Goal: Information Seeking & Learning: Learn about a topic

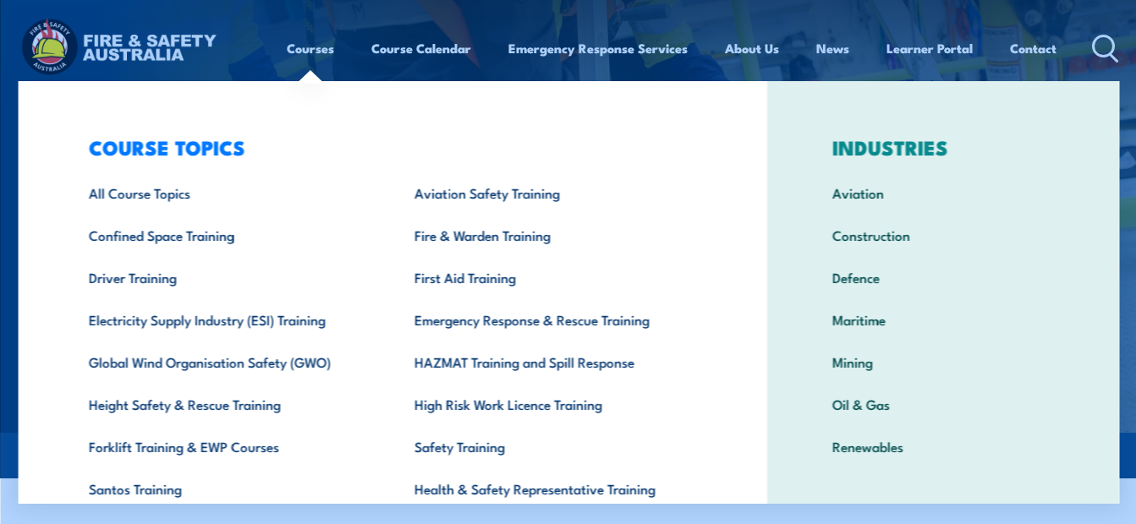
click at [295, 45] on link "Courses" at bounding box center [310, 48] width 47 height 41
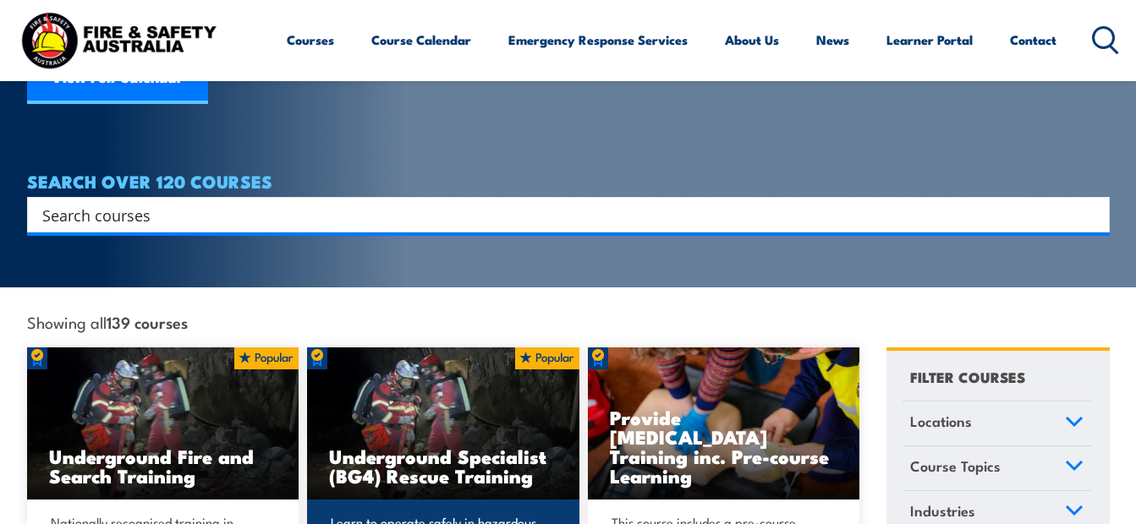
scroll to position [254, 0]
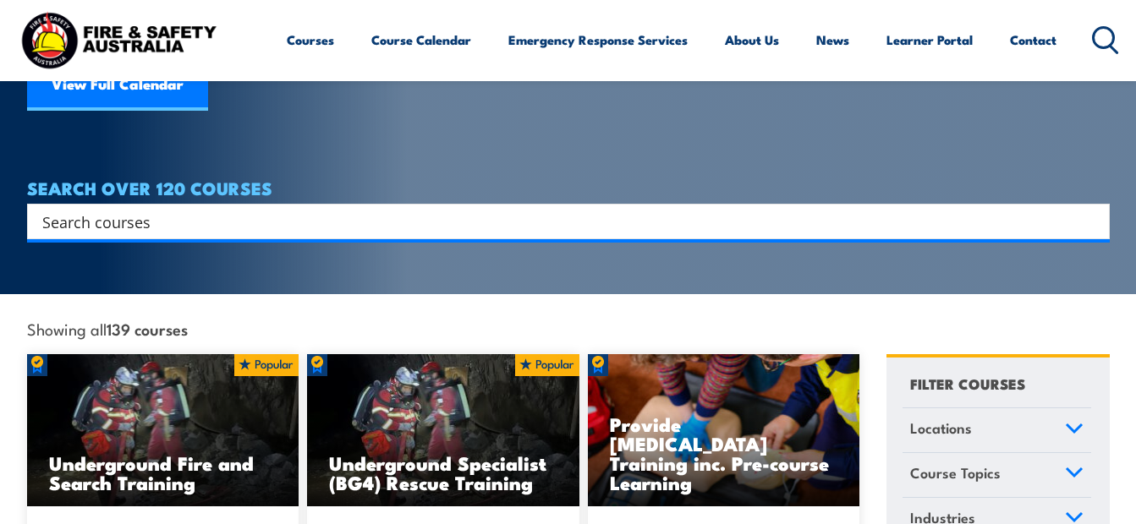
click at [316, 209] on input "Search input" at bounding box center [557, 221] width 1030 height 25
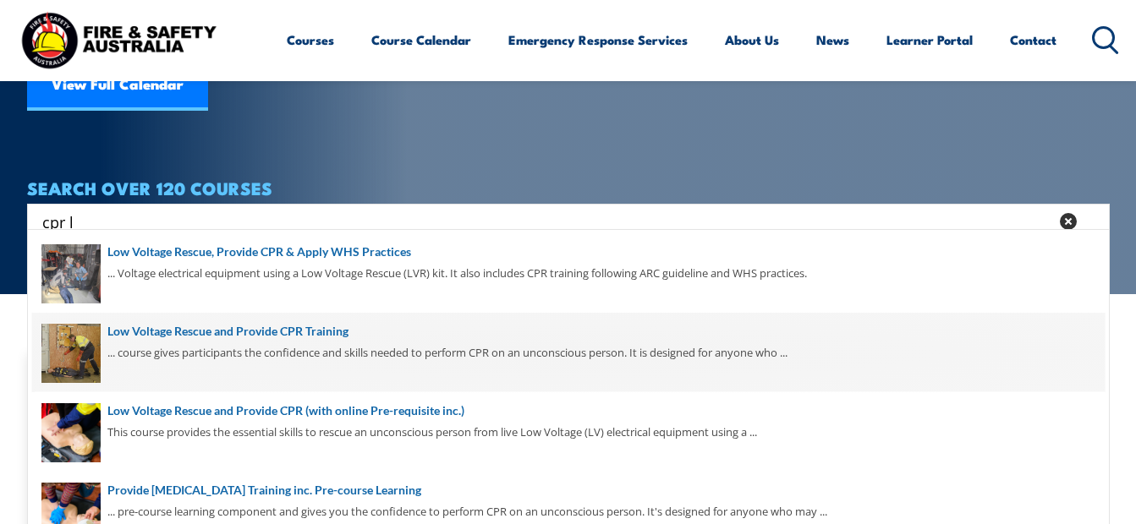
type input "cpr l"
click at [90, 345] on span at bounding box center [568, 352] width 1072 height 79
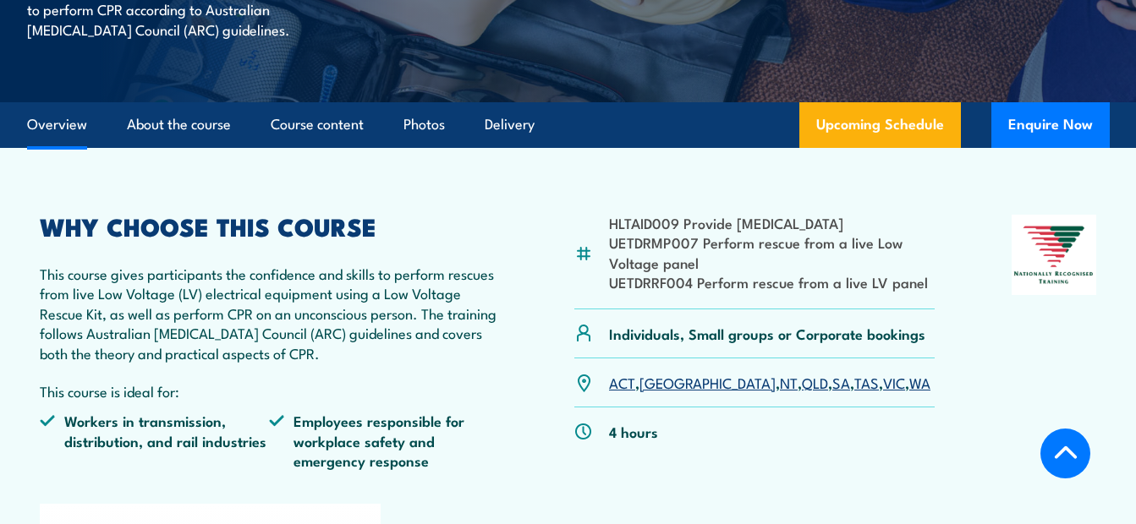
scroll to position [423, 0]
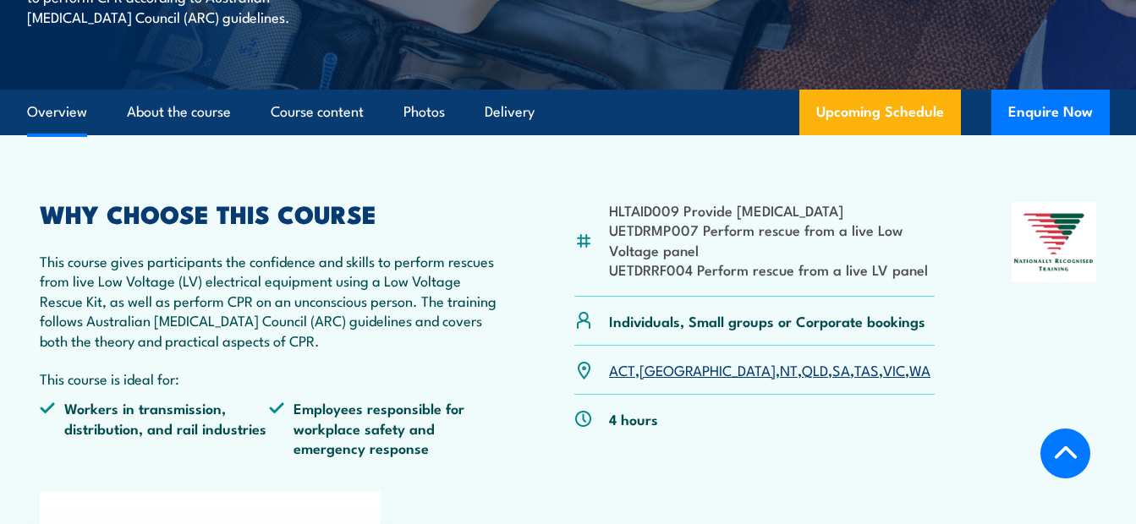
click at [802, 370] on link "QLD" at bounding box center [815, 369] width 26 height 20
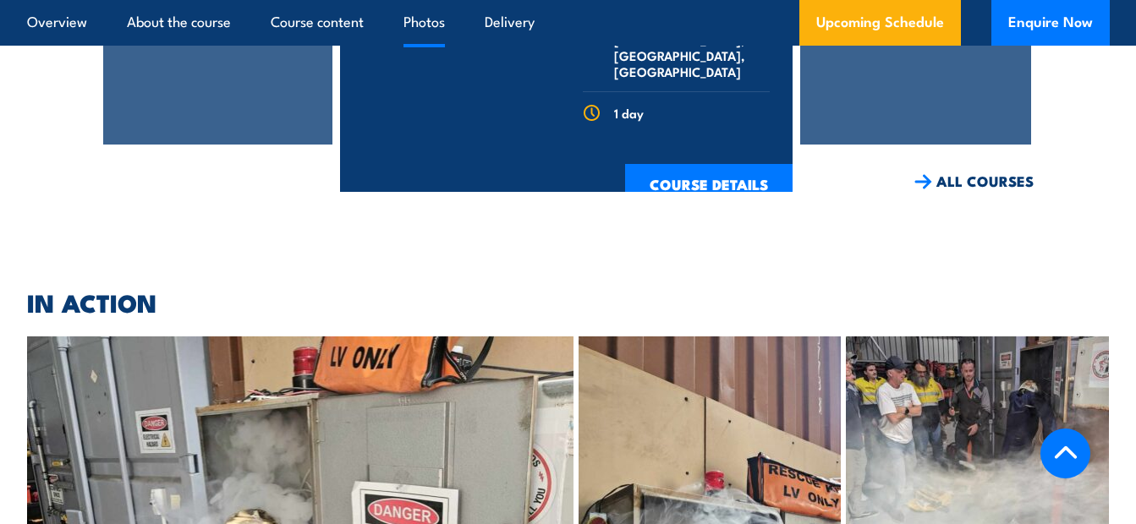
scroll to position [4308, 0]
